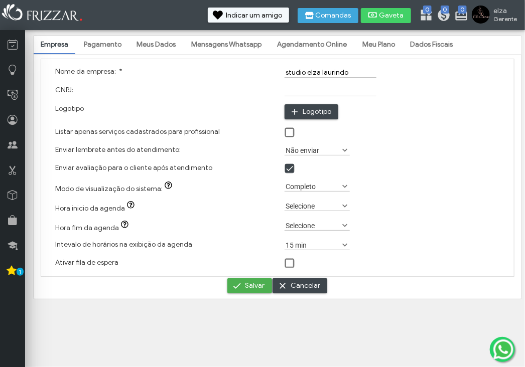
click at [153, 43] on link "Meus Dados" at bounding box center [156, 44] width 53 height 17
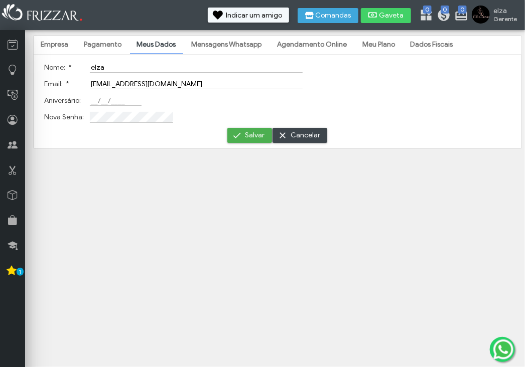
click at [90, 100] on input "Aniversário:" at bounding box center [116, 100] width 52 height 11
type input "[DATE]"
click at [243, 136] on button "Salvar" at bounding box center [249, 135] width 45 height 15
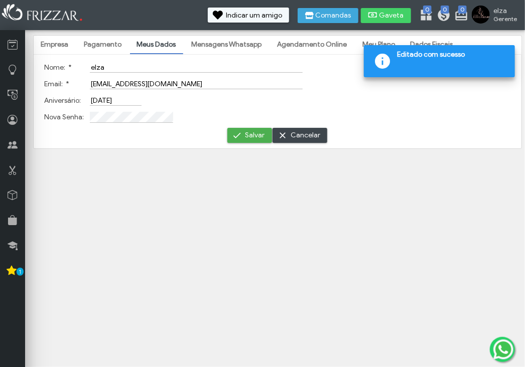
click at [104, 45] on link "Pagamento" at bounding box center [103, 44] width 52 height 17
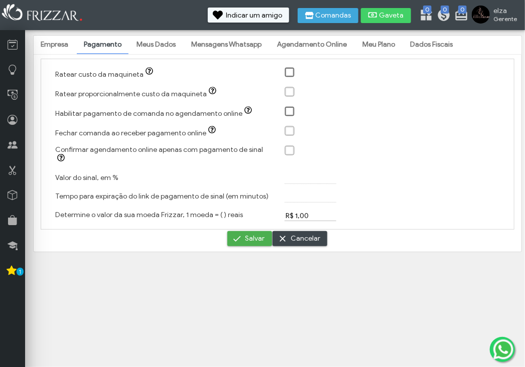
click at [61, 40] on link "Empresa" at bounding box center [55, 44] width 42 height 17
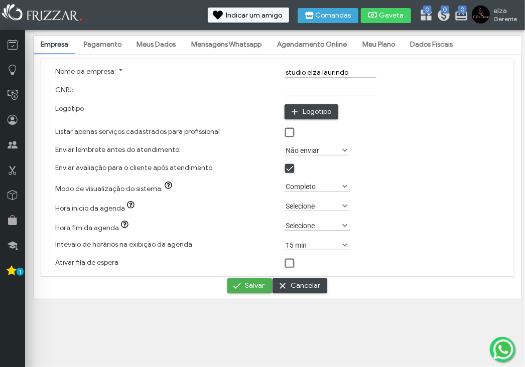
type input "C:\fakepath\SALAO.jpg"
click at [343, 206] on span at bounding box center [345, 206] width 10 height 10
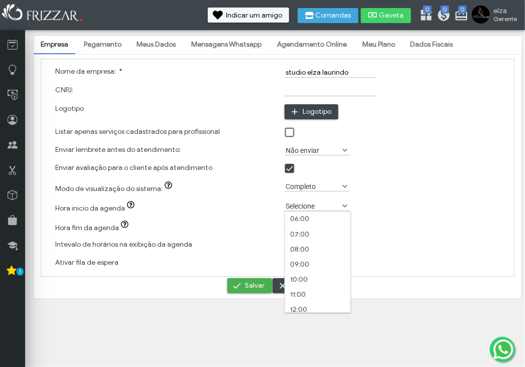
scroll to position [86, 0]
click at [311, 238] on li "06:00" at bounding box center [317, 239] width 65 height 15
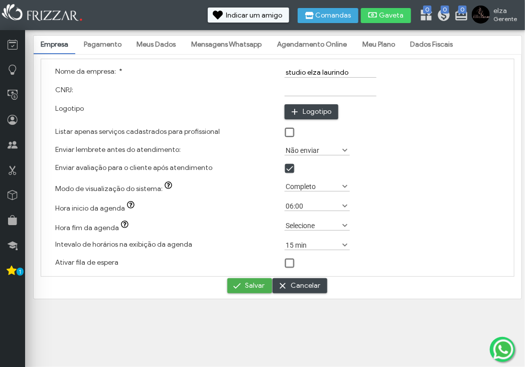
click at [343, 226] on span at bounding box center [345, 226] width 10 height 10
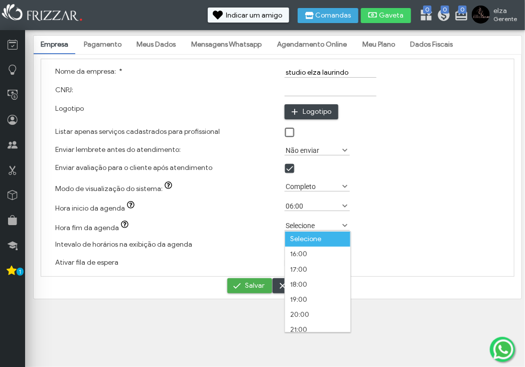
scroll to position [5, 42]
click at [323, 287] on li "18:00" at bounding box center [317, 284] width 65 height 15
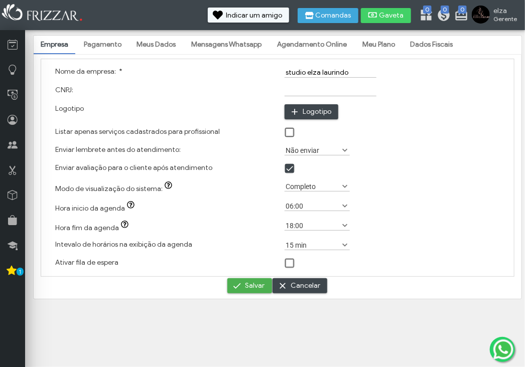
click at [345, 224] on span at bounding box center [345, 226] width 10 height 10
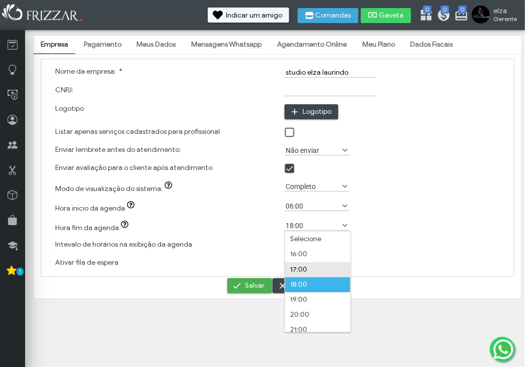
click at [319, 272] on li "17:00" at bounding box center [317, 269] width 65 height 15
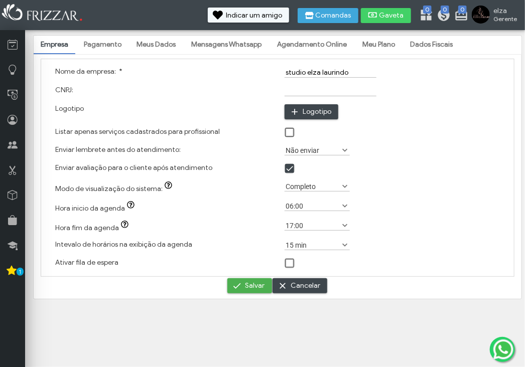
click at [343, 243] on span at bounding box center [345, 245] width 10 height 10
click at [343, 244] on span at bounding box center [345, 245] width 10 height 10
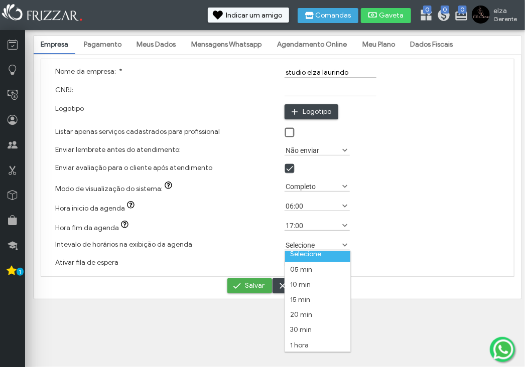
scroll to position [6, 0]
click at [326, 345] on li "1 hora" at bounding box center [317, 344] width 65 height 15
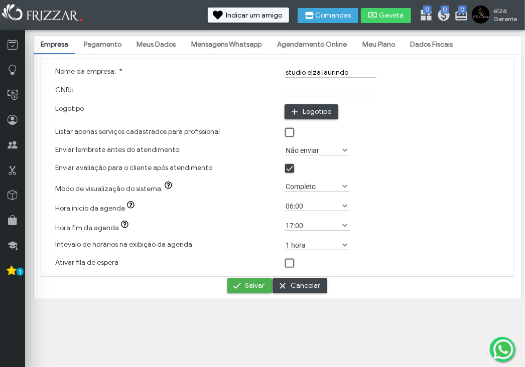
click at [291, 262] on span at bounding box center [290, 264] width 10 height 10
click at [251, 288] on span "Salvar" at bounding box center [255, 285] width 20 height 15
